Goal: Find contact information: Find contact information

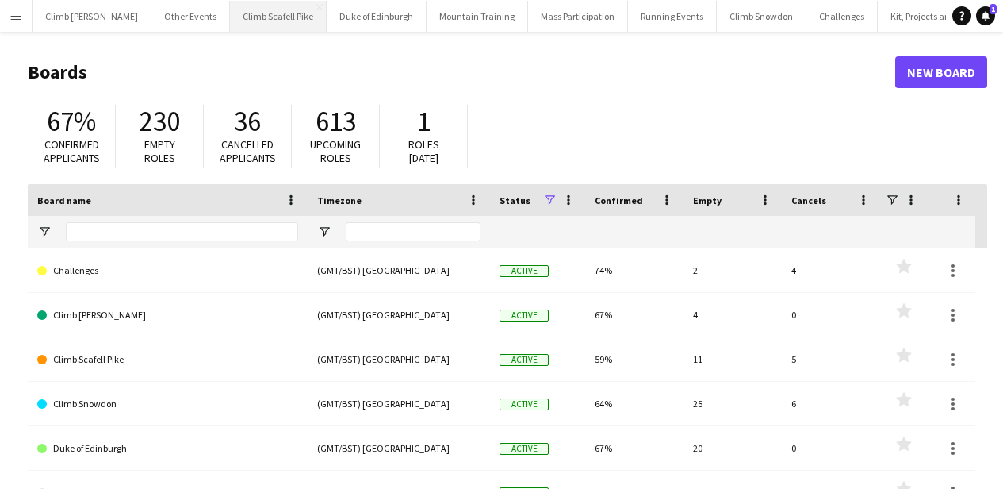
click at [286, 18] on button "Climb Scafell Pike Close" at bounding box center [278, 16] width 97 height 31
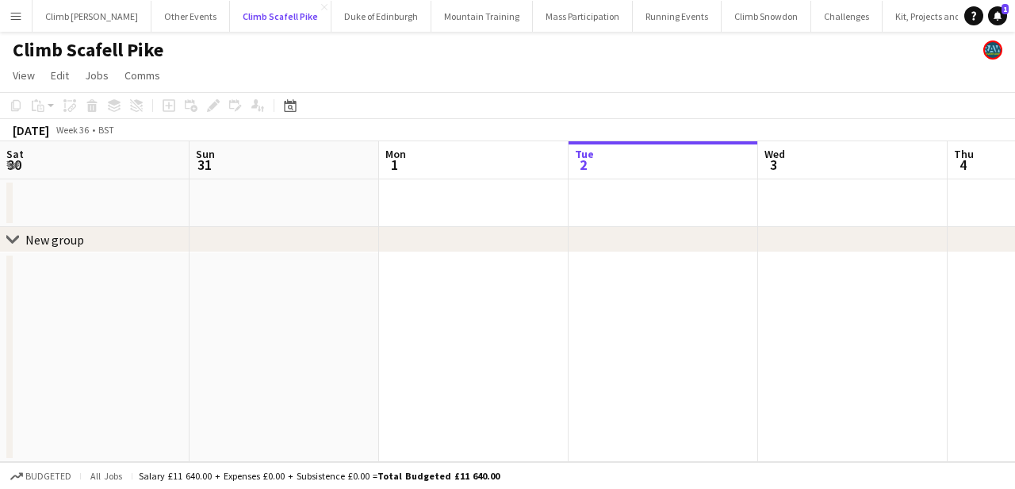
scroll to position [0, 379]
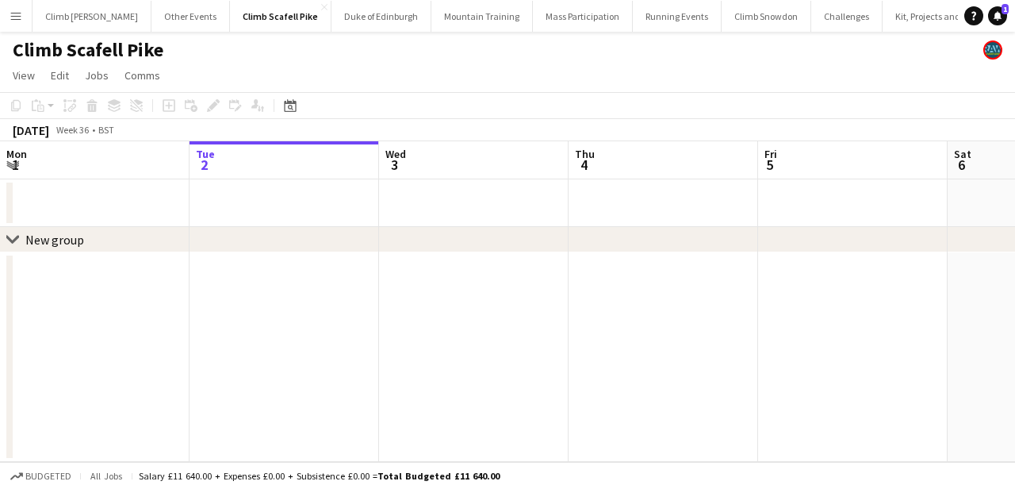
drag, startPoint x: 860, startPoint y: 232, endPoint x: 75, endPoint y: 259, distance: 784.8
click at [75, 259] on div "chevron-right New group Sat 30 Sun 31 Mon 1 Tue 2 Wed 3 Thu 4 Fri 5 Sat 6 Sun 7…" at bounding box center [507, 301] width 1015 height 320
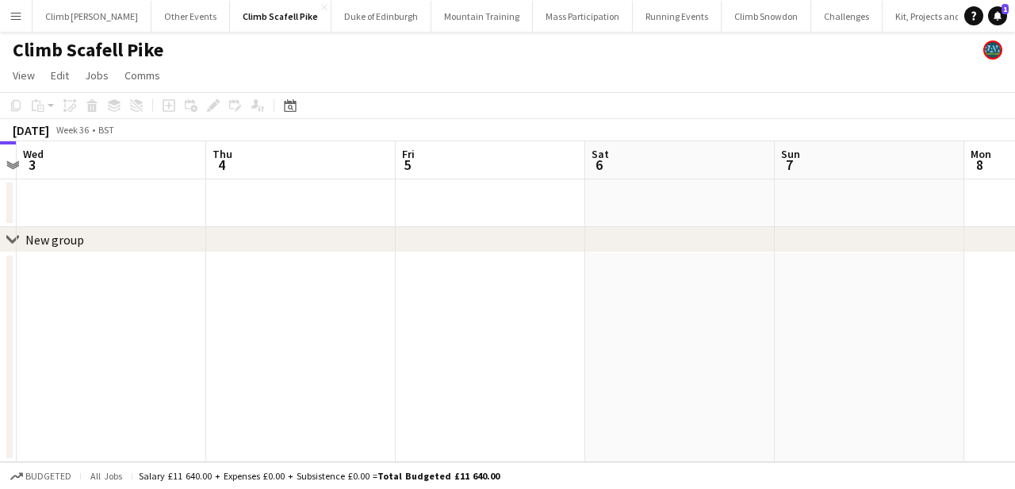
drag, startPoint x: 539, startPoint y: 200, endPoint x: 300, endPoint y: 212, distance: 239.0
click at [300, 212] on app-calendar-viewport "Sat 30 Sun 31 Mon 1 Tue 2 Wed 3 Thu 4 Fri 5 Sat 6 Sun 7 Mon 8 Tue 9" at bounding box center [507, 301] width 1015 height 320
drag, startPoint x: 718, startPoint y: 212, endPoint x: 205, endPoint y: 216, distance: 513.1
click at [173, 216] on app-calendar-viewport "Mon 1 Tue 2 Wed 3 Thu 4 Fri 5 Sat 6 Sun 7 Mon 8 Tue 9 Wed 10 Thu 11" at bounding box center [507, 301] width 1015 height 320
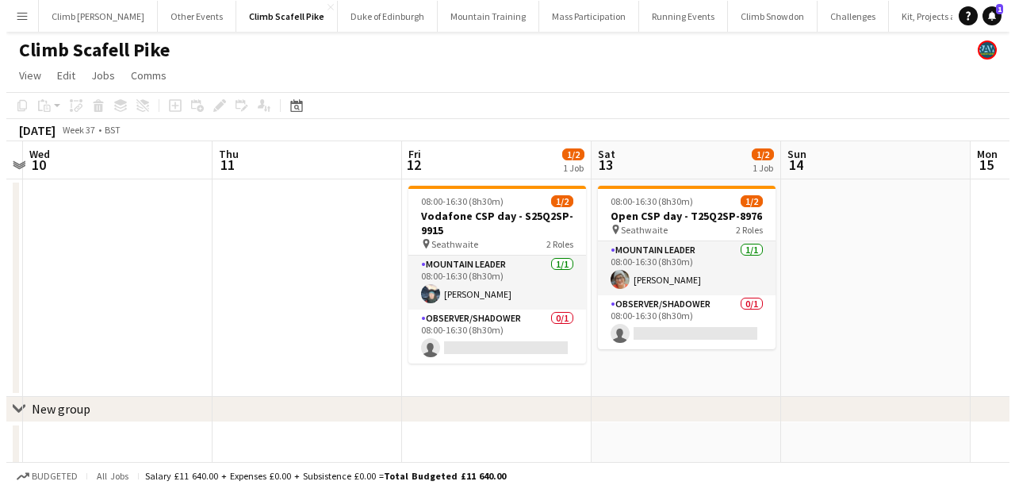
scroll to position [0, 581]
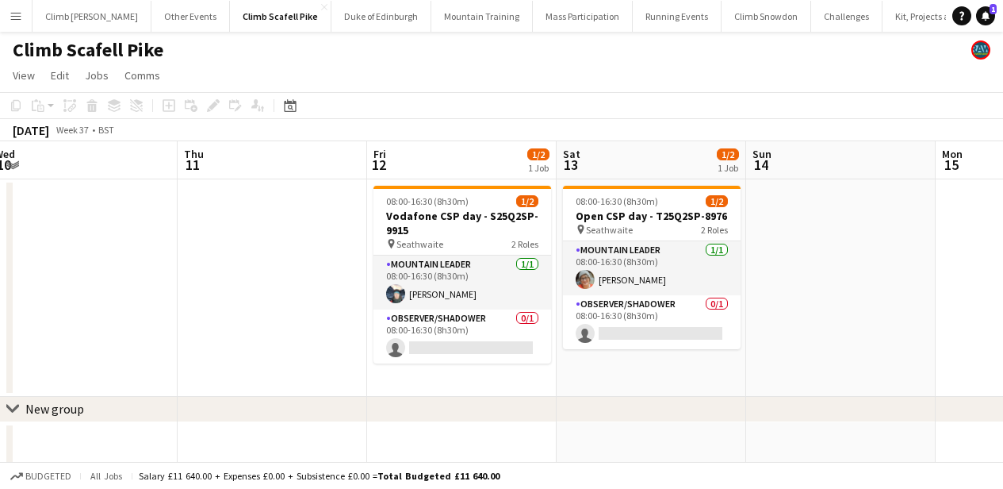
drag, startPoint x: 712, startPoint y: 222, endPoint x: 0, endPoint y: 243, distance: 712.5
click at [0, 243] on app-calendar-viewport "Sun 7 Mon 8 Tue 9 Wed 10 Thu 11 Fri 12 1/2 1 Job Sat 13 1/2 1 Job Sun 14 Mon 15…" at bounding box center [501, 305] width 1003 height 328
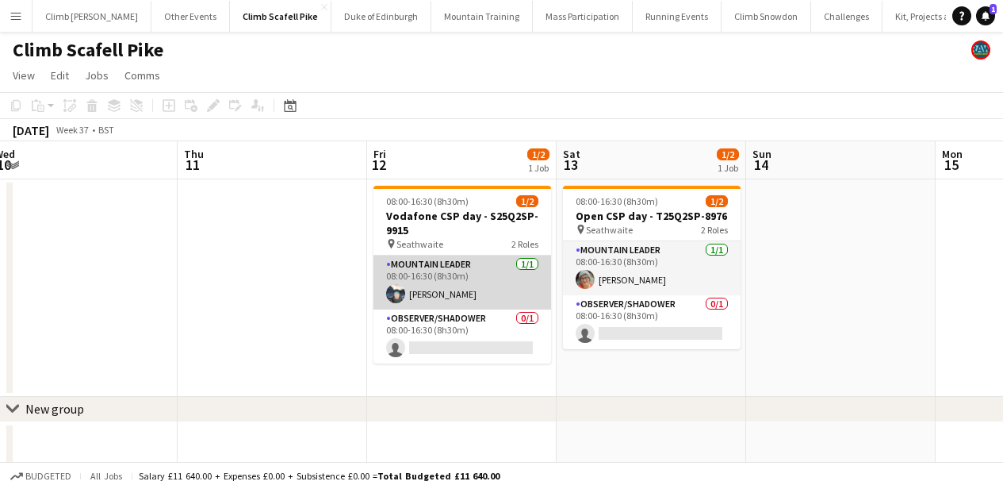
click at [464, 303] on app-card-role "Mountain Leader 1/1 08:00-16:30 (8h30m) Barney Ashton" at bounding box center [463, 282] width 178 height 54
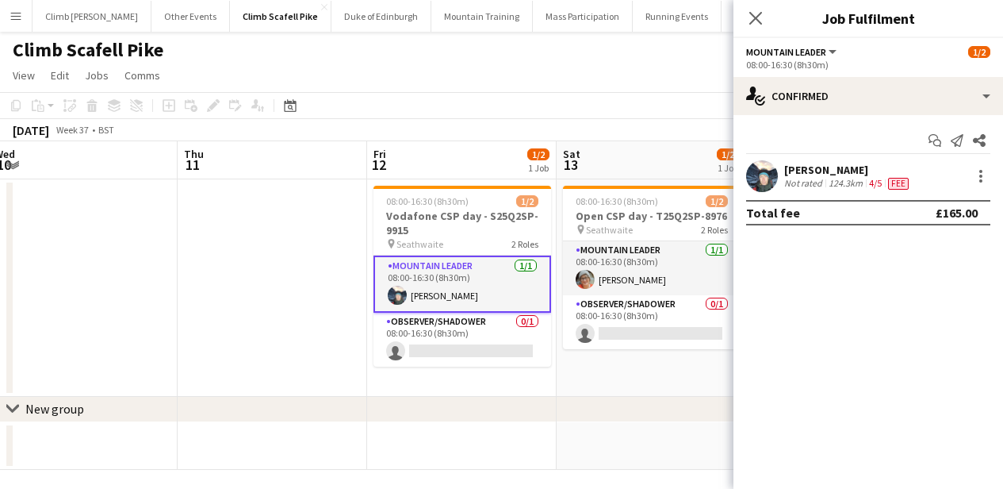
drag, startPoint x: 862, startPoint y: 171, endPoint x: 781, endPoint y: 168, distance: 80.9
click at [781, 168] on div "Barney Ashton Not rated 124.3km 4/5 Fee" at bounding box center [869, 176] width 270 height 32
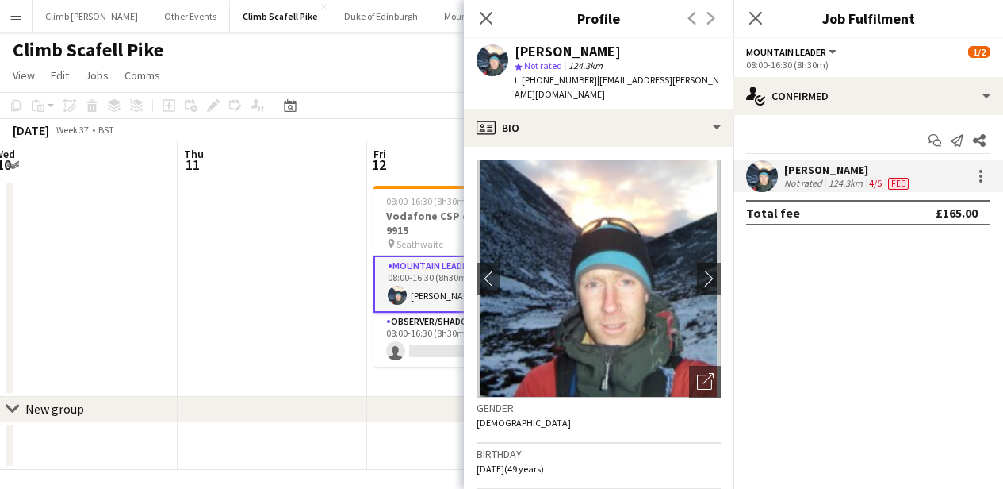
copy div "Barney Ashton"
drag, startPoint x: 585, startPoint y: 85, endPoint x: 523, endPoint y: 80, distance: 61.3
click at [523, 80] on span "t. +447398604788" at bounding box center [556, 80] width 82 height 12
copy span "+447398604788"
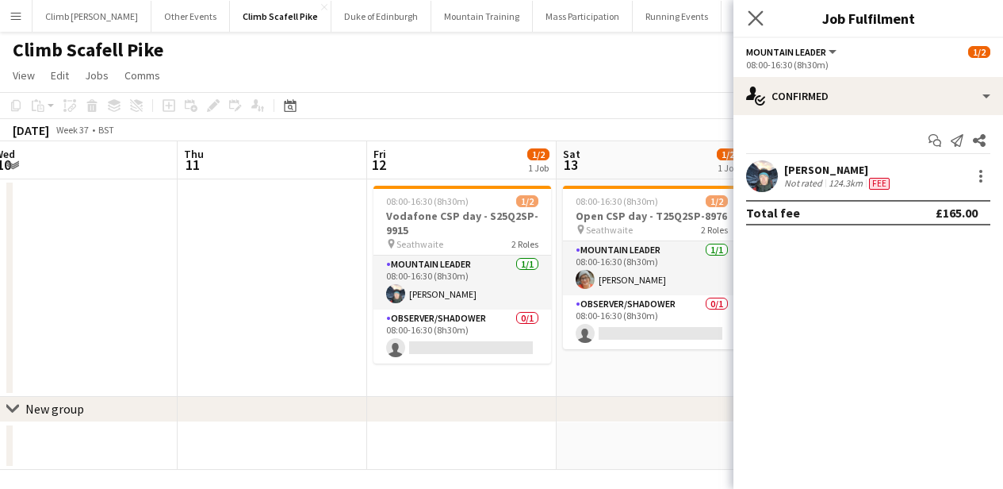
click at [758, 26] on app-icon "Close pop-in" at bounding box center [756, 18] width 23 height 23
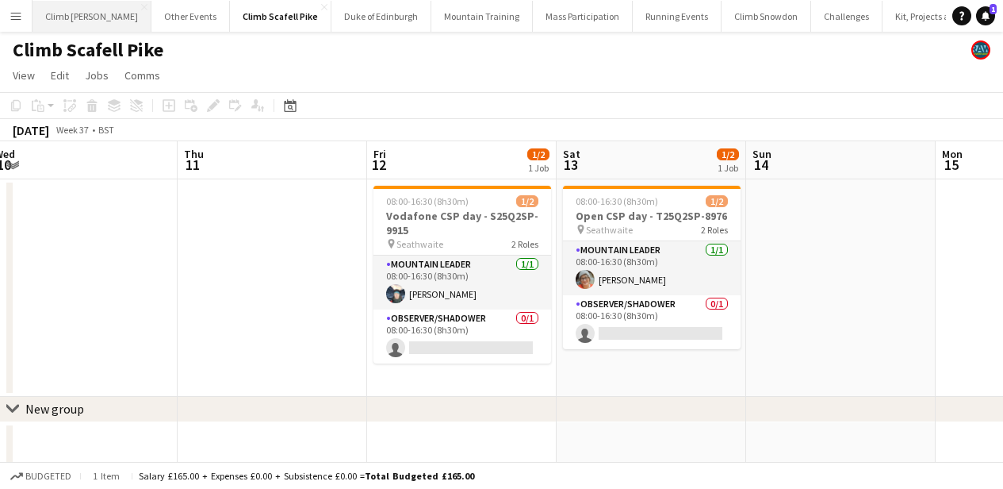
click at [71, 21] on button "Climb Ben Nevis Close" at bounding box center [92, 16] width 119 height 31
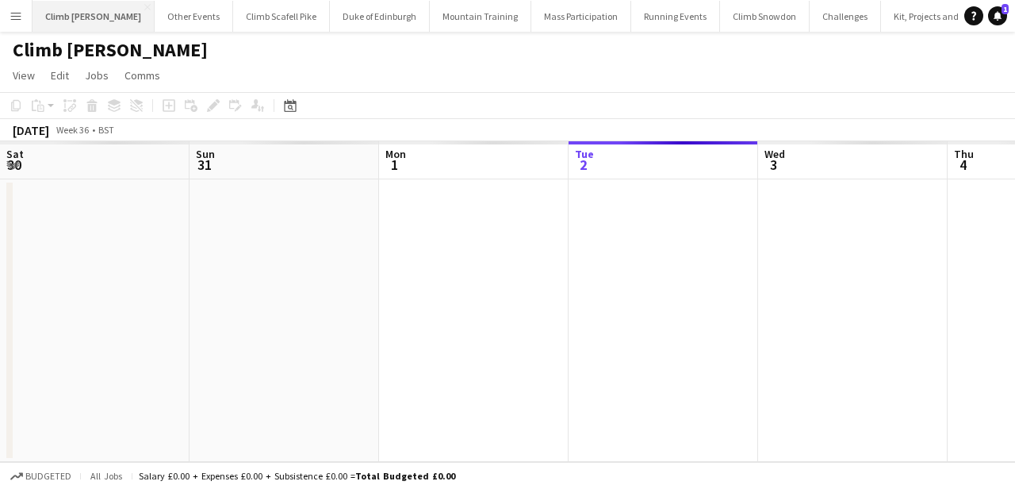
scroll to position [0, 379]
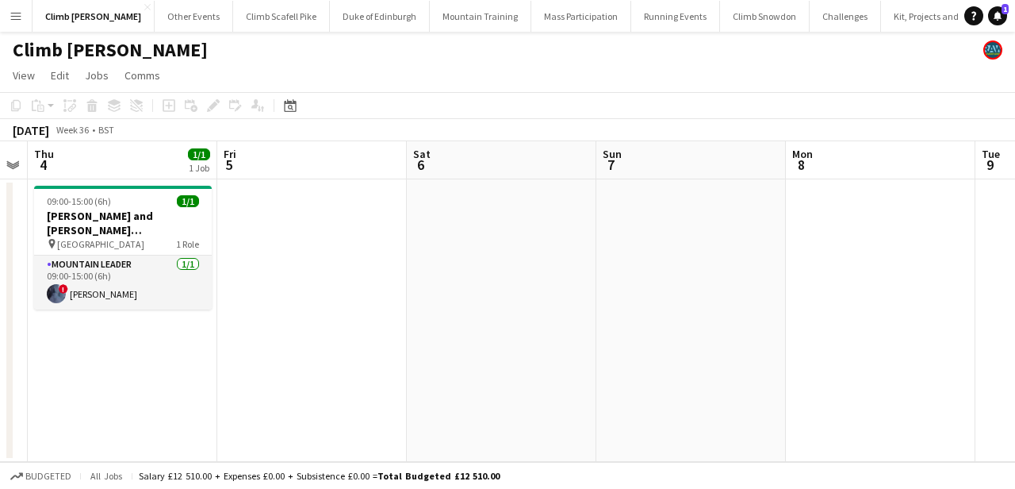
drag, startPoint x: 763, startPoint y: 374, endPoint x: 334, endPoint y: 369, distance: 429.1
click at [190, 368] on app-calendar-viewport "Mon 1 Tue 2 Wed 3 Thu 4 1/1 1 Job Fri 5 Sat 6 Sun 7 Mon 8 Tue 9 Wed 10 Thu 11 0…" at bounding box center [507, 301] width 1015 height 320
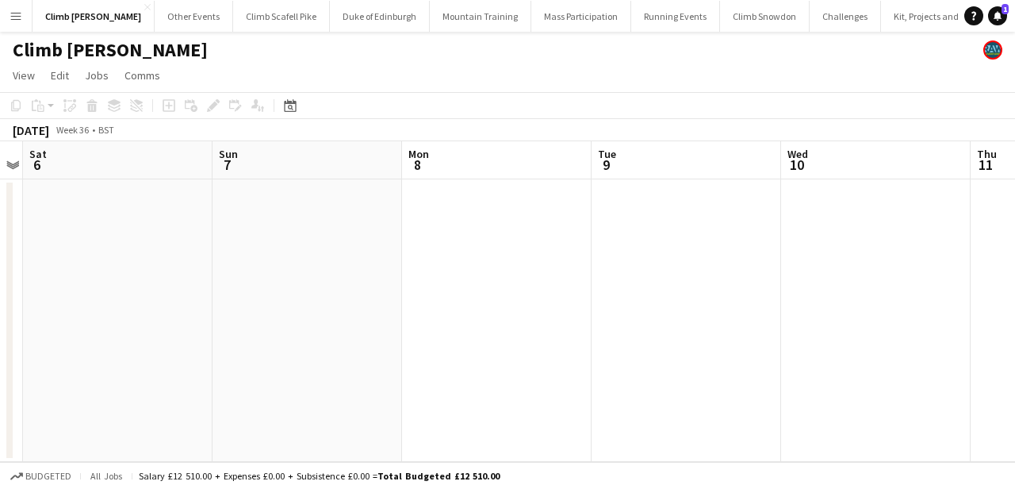
drag, startPoint x: 770, startPoint y: 360, endPoint x: 459, endPoint y: 354, distance: 311.0
click at [390, 359] on app-calendar-viewport "Wed 3 Thu 4 1/1 1 Job Fri 5 Sat 6 Sun 7 Mon 8 Tue 9 Wed 10 Thu 11 Fri 12 Sat 13…" at bounding box center [507, 301] width 1015 height 320
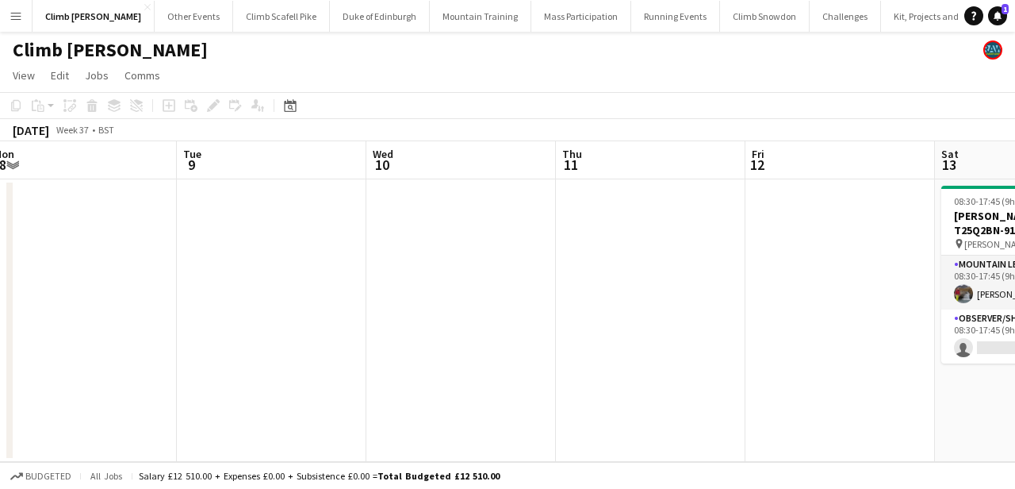
drag, startPoint x: 357, startPoint y: 351, endPoint x: 151, endPoint y: 352, distance: 206.2
click at [151, 352] on app-calendar-viewport "Fri 5 Sat 6 Sun 7 Mon 8 Tue 9 Wed 10 Thu 11 Fri 12 Sat 13 1/2 1 Job Sun 14 Mon …" at bounding box center [507, 301] width 1015 height 320
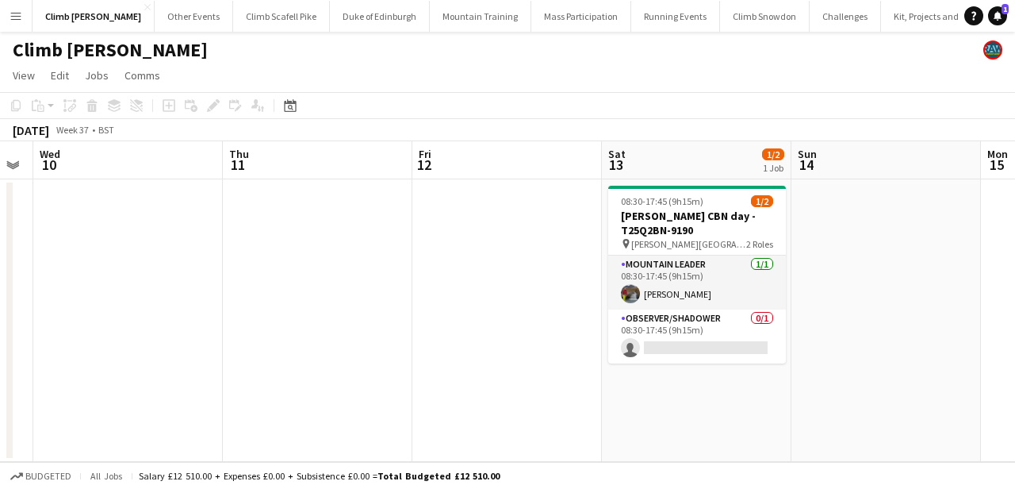
drag, startPoint x: 577, startPoint y: 359, endPoint x: 241, endPoint y: 347, distance: 336.5
click at [241, 347] on app-calendar-viewport "Sun 7 Mon 8 Tue 9 Wed 10 Thu 11 Fri 12 Sat 13 1/2 1 Job Sun 14 Mon 15 Tue 16 We…" at bounding box center [507, 301] width 1015 height 320
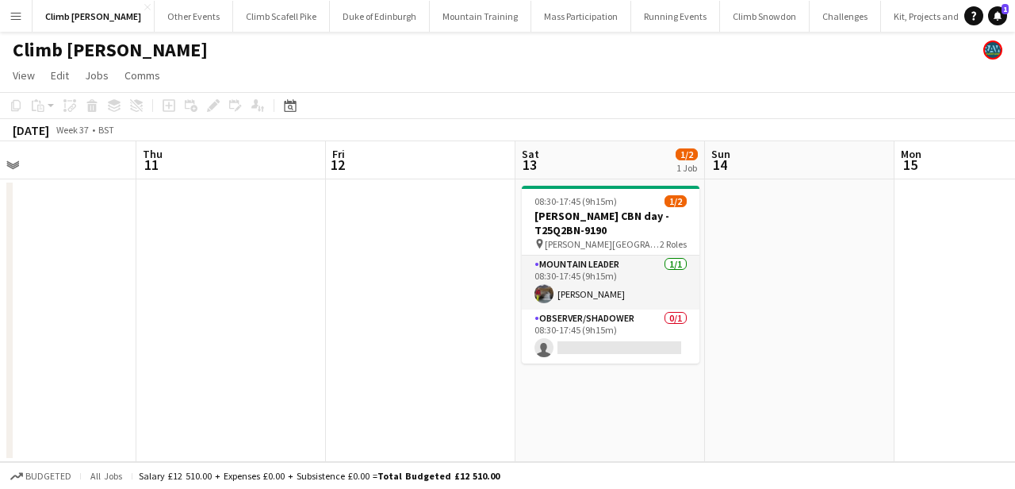
scroll to position [0, 634]
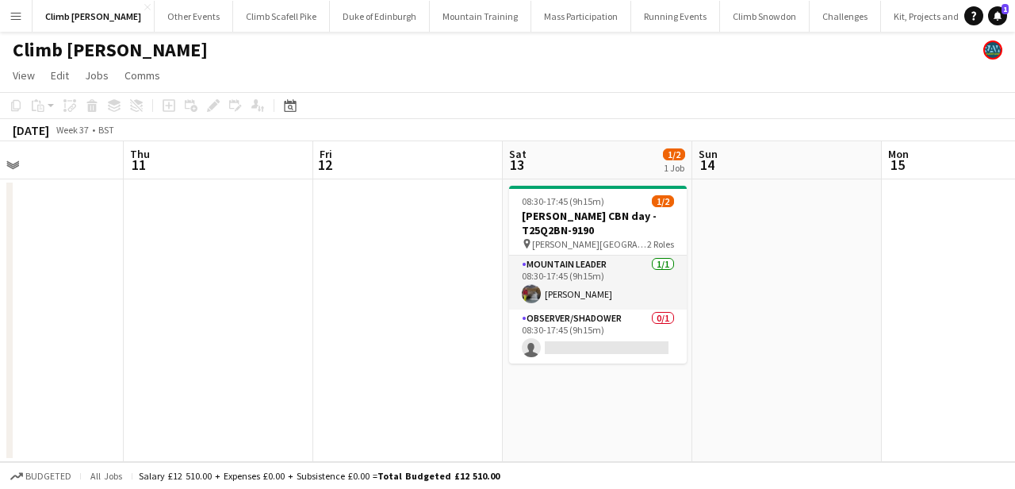
drag, startPoint x: 563, startPoint y: 310, endPoint x: 467, endPoint y: 316, distance: 96.2
click at [467, 316] on app-calendar-viewport "Sun 7 Mon 8 Tue 9 Wed 10 Thu 11 Fri 12 Sat 13 1/2 1 Job Sun 14 Mon 15 Tue 16 We…" at bounding box center [507, 301] width 1015 height 320
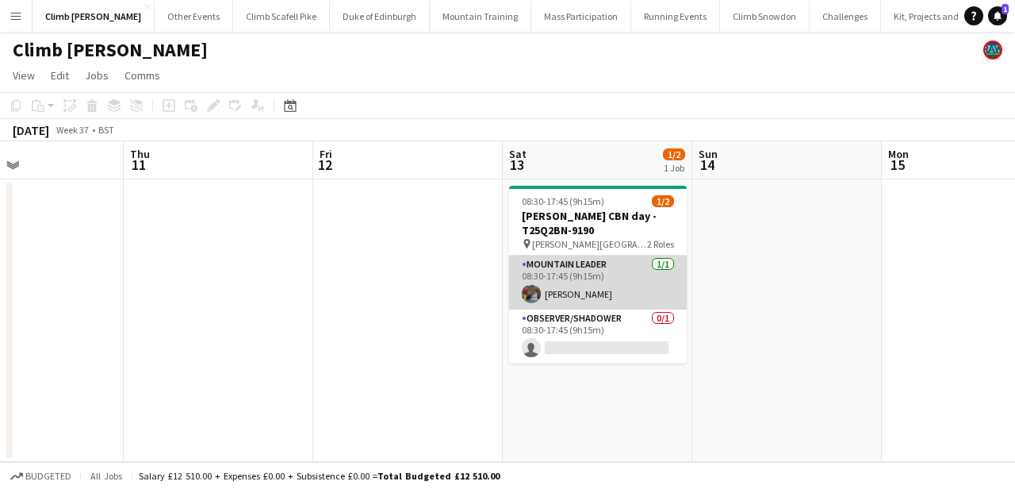
click at [588, 276] on app-card-role "Mountain Leader [DATE] 08:30-17:45 (9h15m) [PERSON_NAME]" at bounding box center [598, 282] width 178 height 54
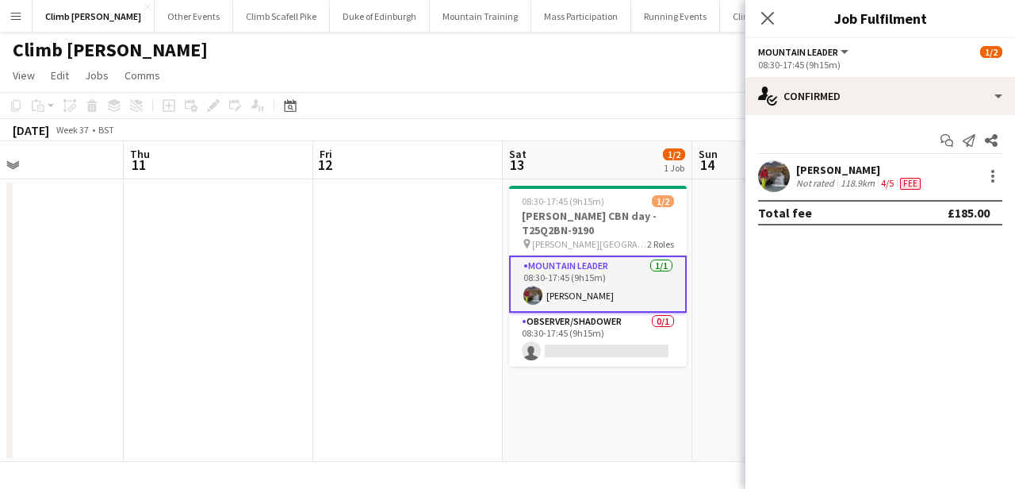
click at [774, 182] on app-user-avatar at bounding box center [774, 176] width 32 height 32
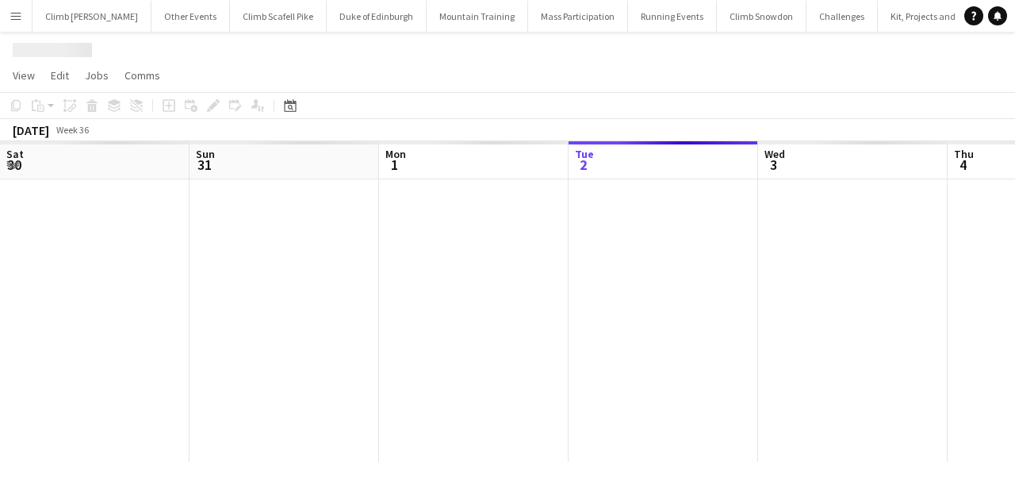
scroll to position [0, 379]
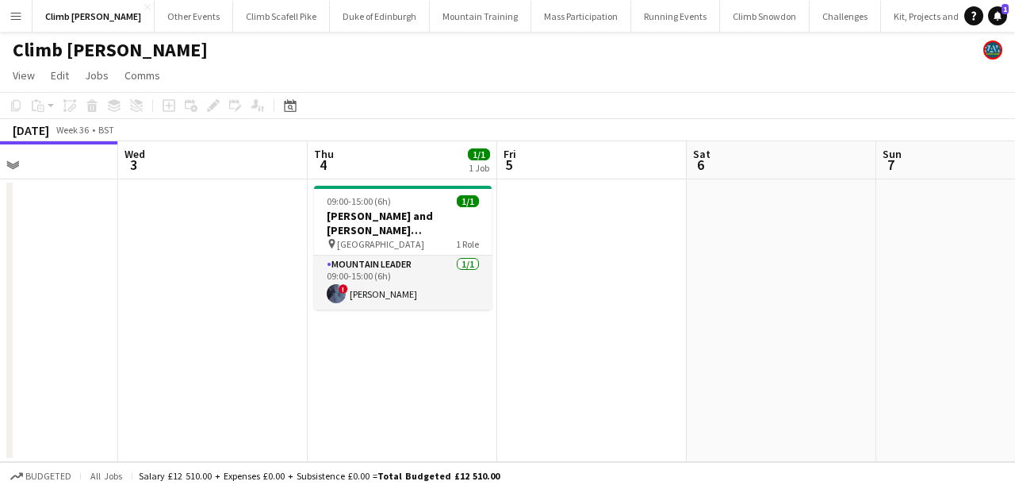
drag, startPoint x: 945, startPoint y: 324, endPoint x: 271, endPoint y: 372, distance: 675.0
click at [271, 372] on app-calendar-viewport "Sat 30 Sun 31 Mon 1 Tue 2 Wed 3 Thu 4 1/1 1 Job Fri 5 Sat 6 Sun 7 Mon 8 Tue 9 0…" at bounding box center [507, 301] width 1015 height 320
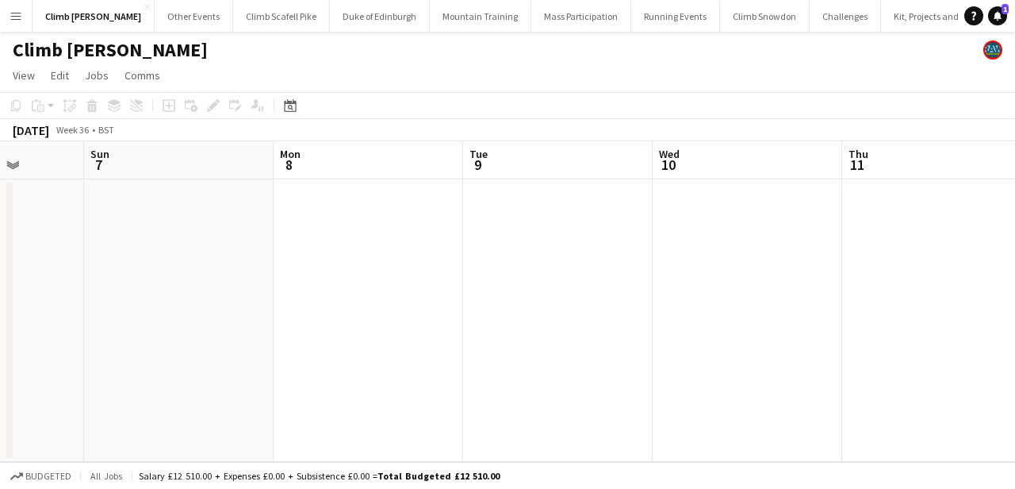
drag, startPoint x: 749, startPoint y: 318, endPoint x: 351, endPoint y: 343, distance: 398.1
click at [351, 343] on app-calendar-viewport "Wed 3 Thu 4 1/1 1 Job Fri 5 Sat 6 Sun 7 Mon 8 Tue 9 Wed 10 Thu 11 Fri 12 Sat 13…" at bounding box center [507, 301] width 1015 height 320
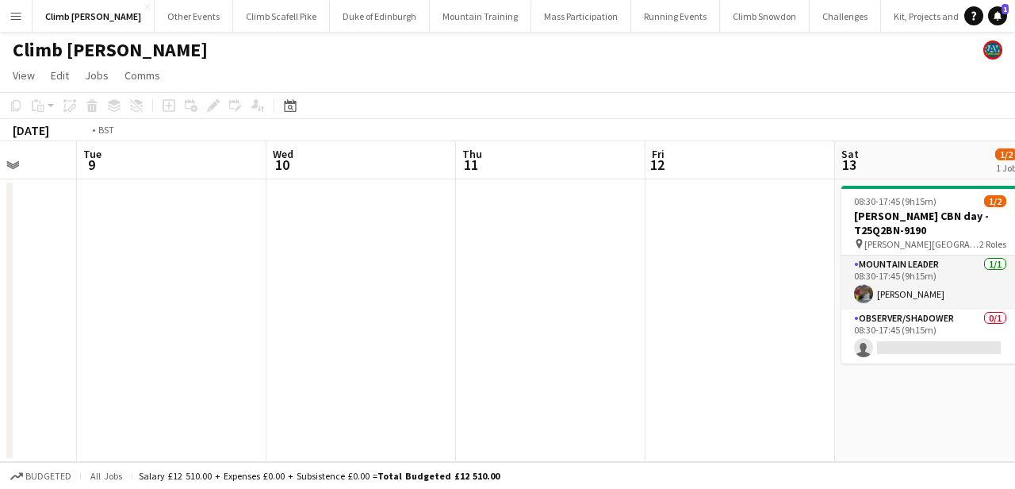
drag, startPoint x: 662, startPoint y: 334, endPoint x: 294, endPoint y: 345, distance: 368.2
click at [293, 345] on app-calendar-viewport "Fri 5 Sat 6 Sun 7 Mon 8 Tue 9 Wed 10 Thu 11 Fri 12 Sat 13 1/2 1 Job Sun 14 Mon …" at bounding box center [507, 301] width 1015 height 320
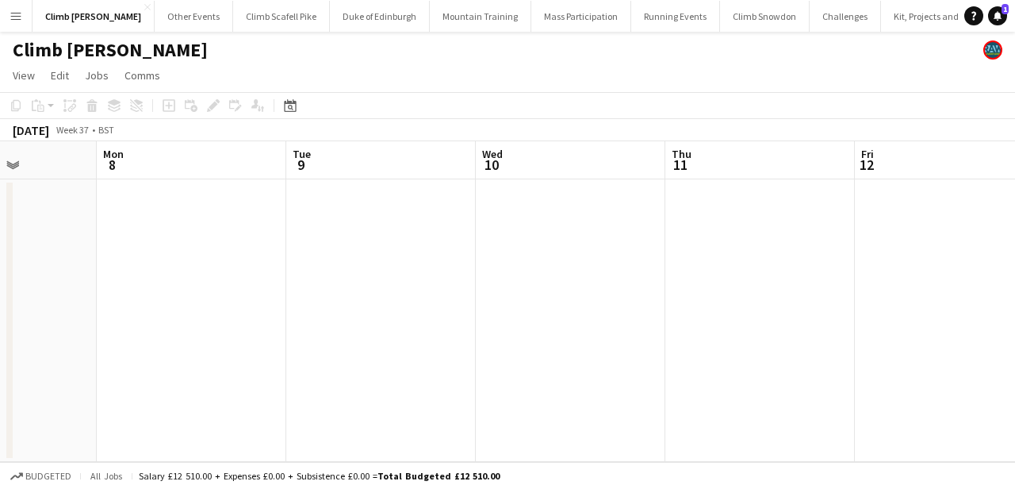
scroll to position [0, 551]
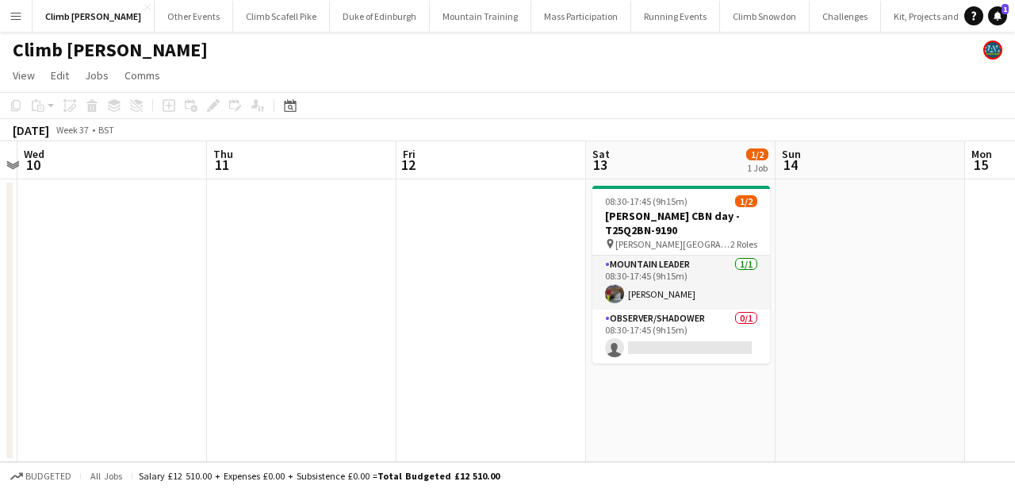
drag, startPoint x: 604, startPoint y: 324, endPoint x: 355, endPoint y: 335, distance: 249.3
click at [355, 335] on app-calendar-viewport "Sun 7 Mon 8 Tue 9 Wed 10 Thu 11 Fri 12 Sat 13 1/2 1 Job Sun 14 Mon 15 Tue 16 We…" at bounding box center [507, 301] width 1015 height 320
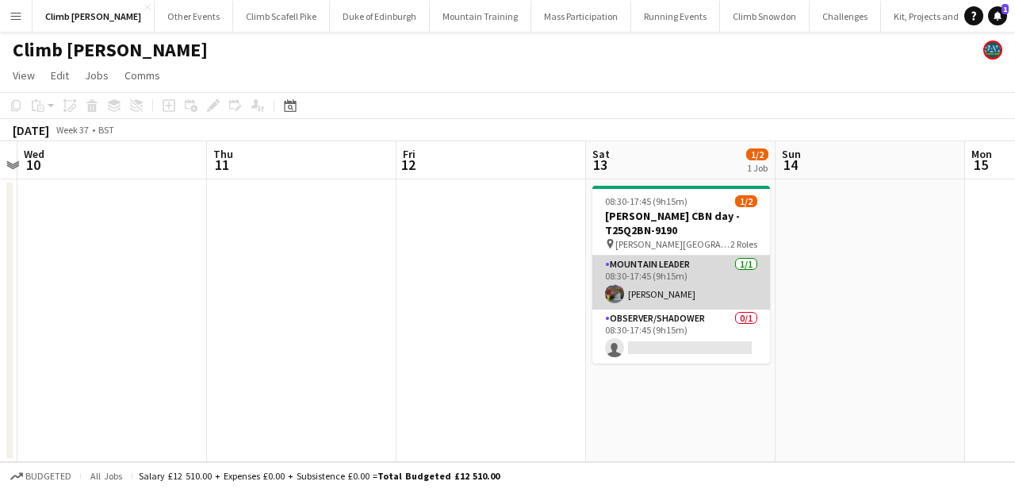
click at [611, 284] on app-user-avatar at bounding box center [614, 293] width 19 height 19
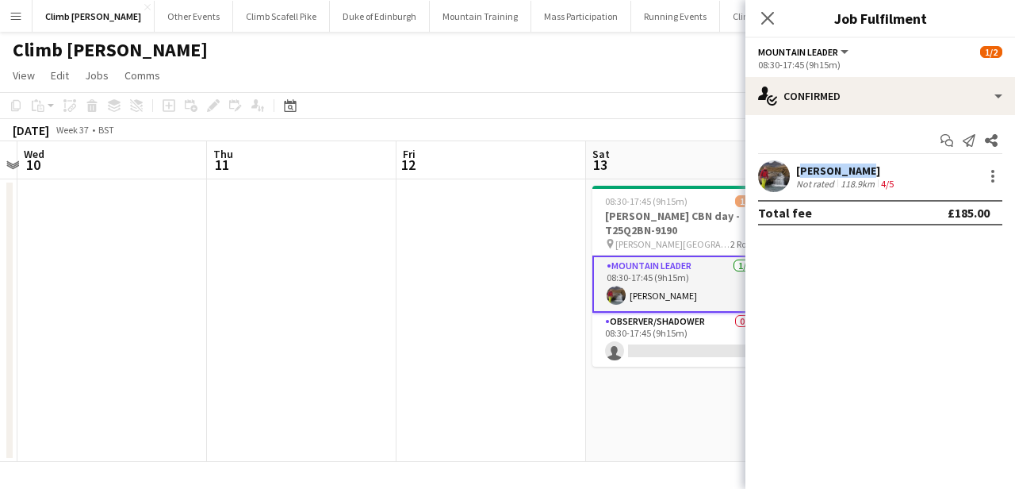
drag, startPoint x: 863, startPoint y: 164, endPoint x: 797, endPoint y: 168, distance: 65.9
click at [797, 168] on div "[PERSON_NAME]" at bounding box center [846, 170] width 101 height 14
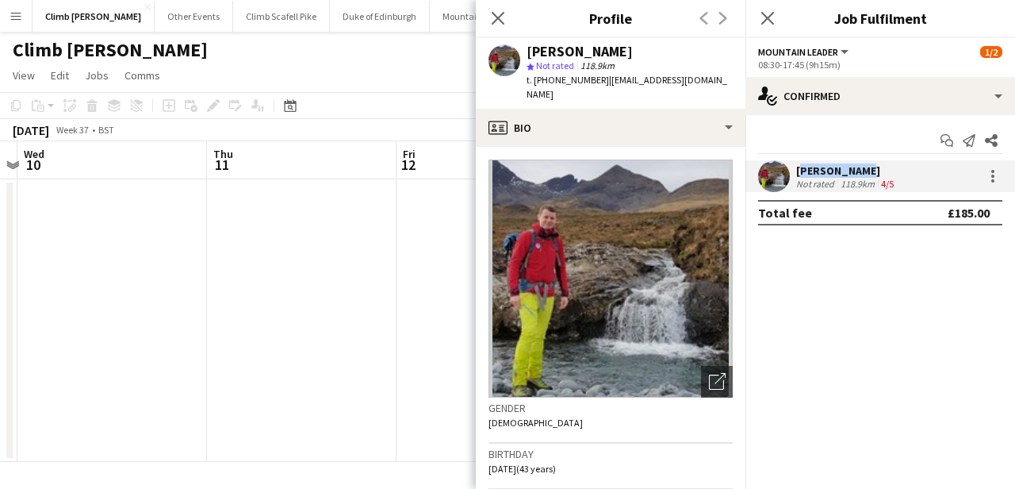
copy div "[PERSON_NAME]"
drag, startPoint x: 596, startPoint y: 79, endPoint x: 535, endPoint y: 82, distance: 60.4
click at [535, 82] on span "t. [PHONE_NUMBER]" at bounding box center [568, 80] width 82 height 12
copy span "[PHONE_NUMBER]"
click at [489, 19] on app-icon "Close pop-in" at bounding box center [498, 18] width 23 height 23
